Goal: Information Seeking & Learning: Learn about a topic

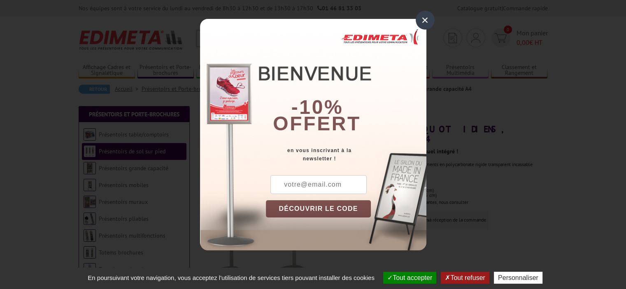
click at [425, 13] on div "×" at bounding box center [425, 20] width 19 height 19
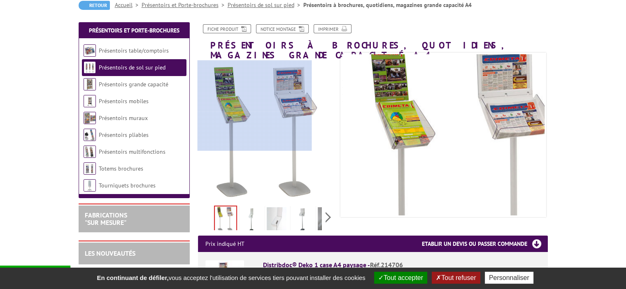
scroll to position [80, 0]
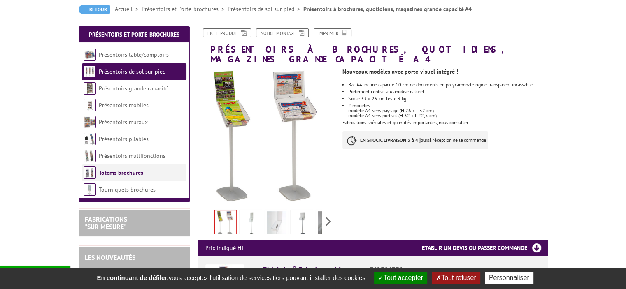
click at [112, 172] on link "Totems brochures" at bounding box center [121, 172] width 44 height 7
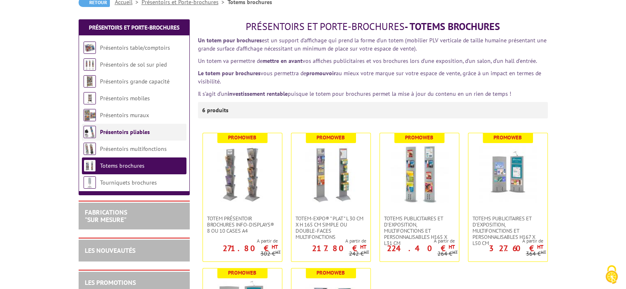
scroll to position [87, 0]
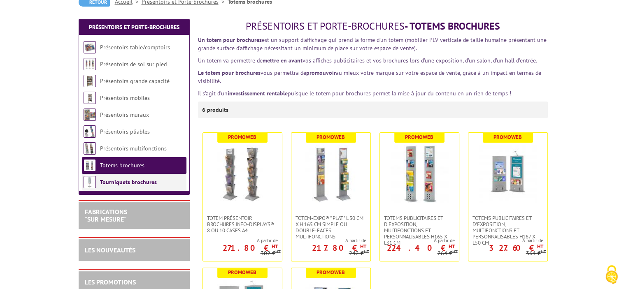
click at [124, 184] on link "Tourniquets brochures" at bounding box center [128, 182] width 57 height 7
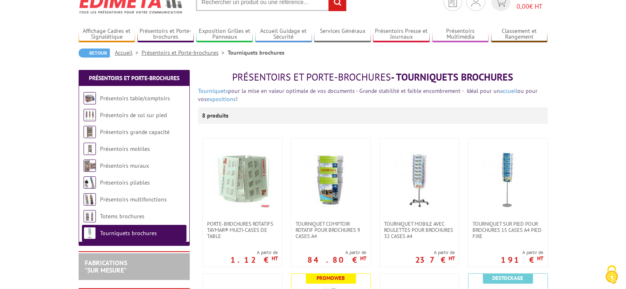
scroll to position [37, 0]
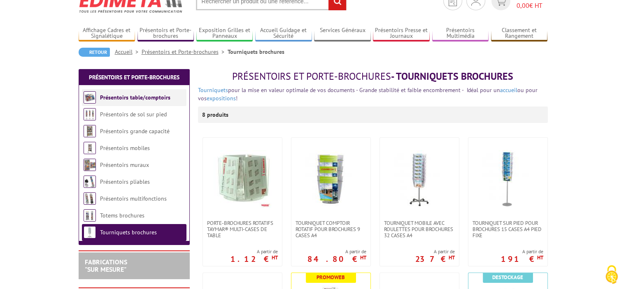
click at [105, 100] on link "Présentoirs table/comptoirs" at bounding box center [135, 97] width 70 height 7
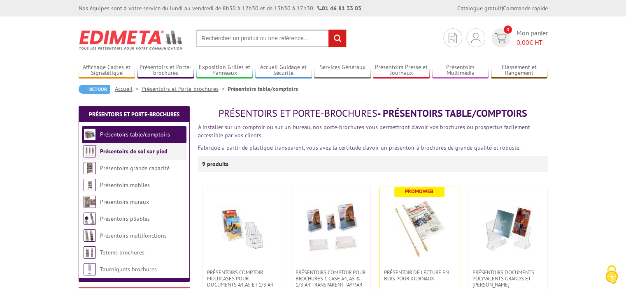
click at [122, 149] on link "Présentoirs de sol sur pied" at bounding box center [133, 151] width 67 height 7
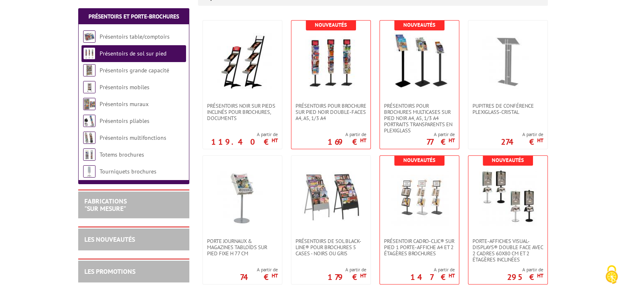
scroll to position [166, 0]
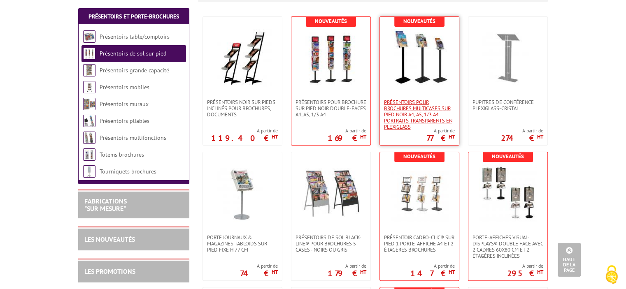
click at [423, 110] on span "Présentoirs pour brochures multicases sur pied NOIR A4, A5, 1/3 A4 Portraits tr…" at bounding box center [419, 114] width 71 height 31
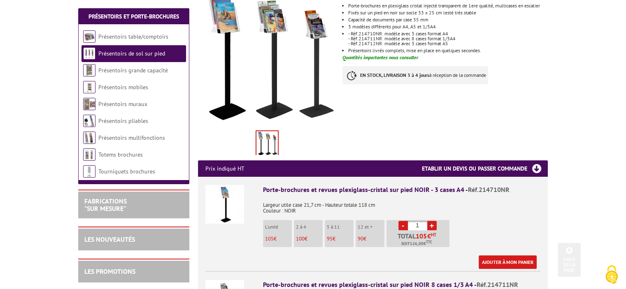
scroll to position [177, 0]
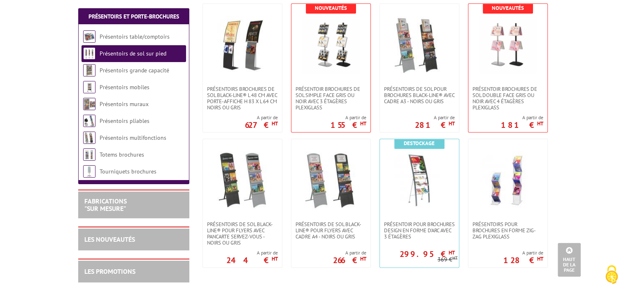
scroll to position [1128, 0]
click at [488, 79] on link at bounding box center [507, 44] width 79 height 82
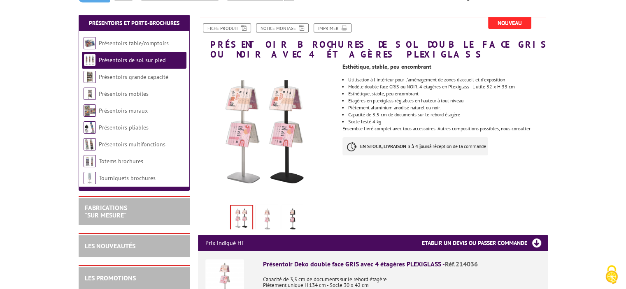
scroll to position [95, 0]
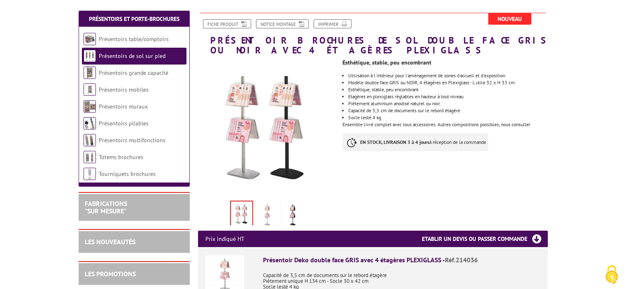
click at [266, 217] on img at bounding box center [267, 215] width 20 height 26
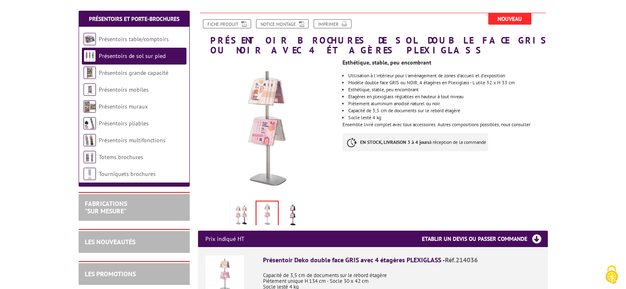
click at [300, 215] on img at bounding box center [293, 215] width 20 height 26
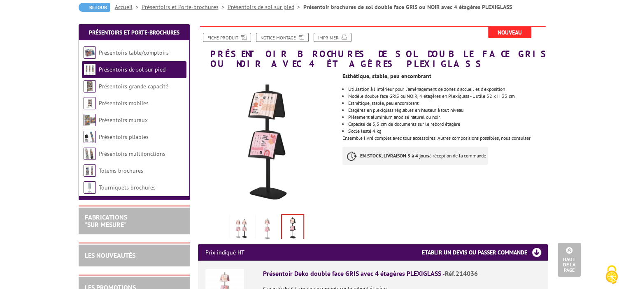
scroll to position [0, 0]
